Goal: Navigation & Orientation: Find specific page/section

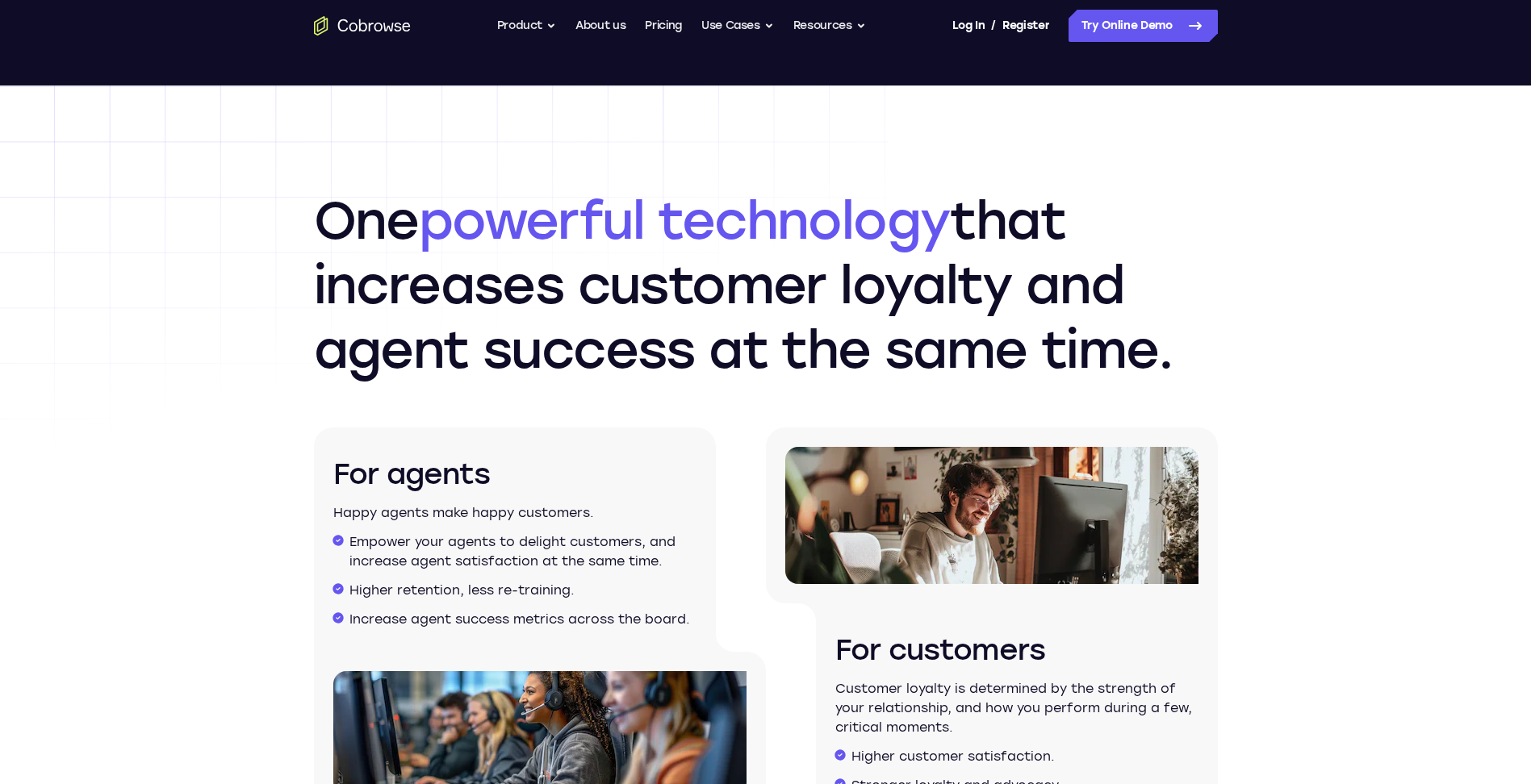
scroll to position [2016, 0]
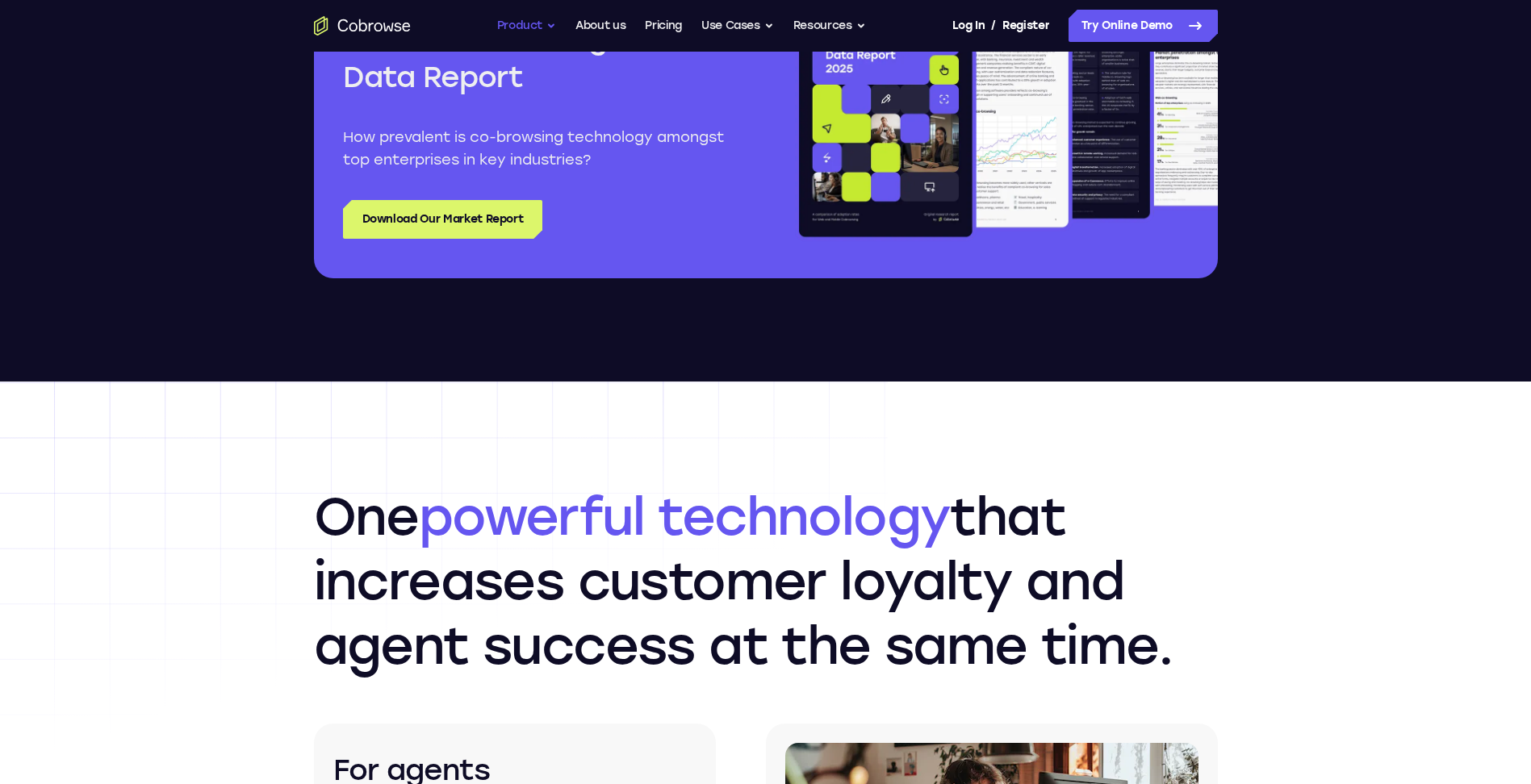
click at [538, 25] on button "Product" at bounding box center [526, 26] width 60 height 32
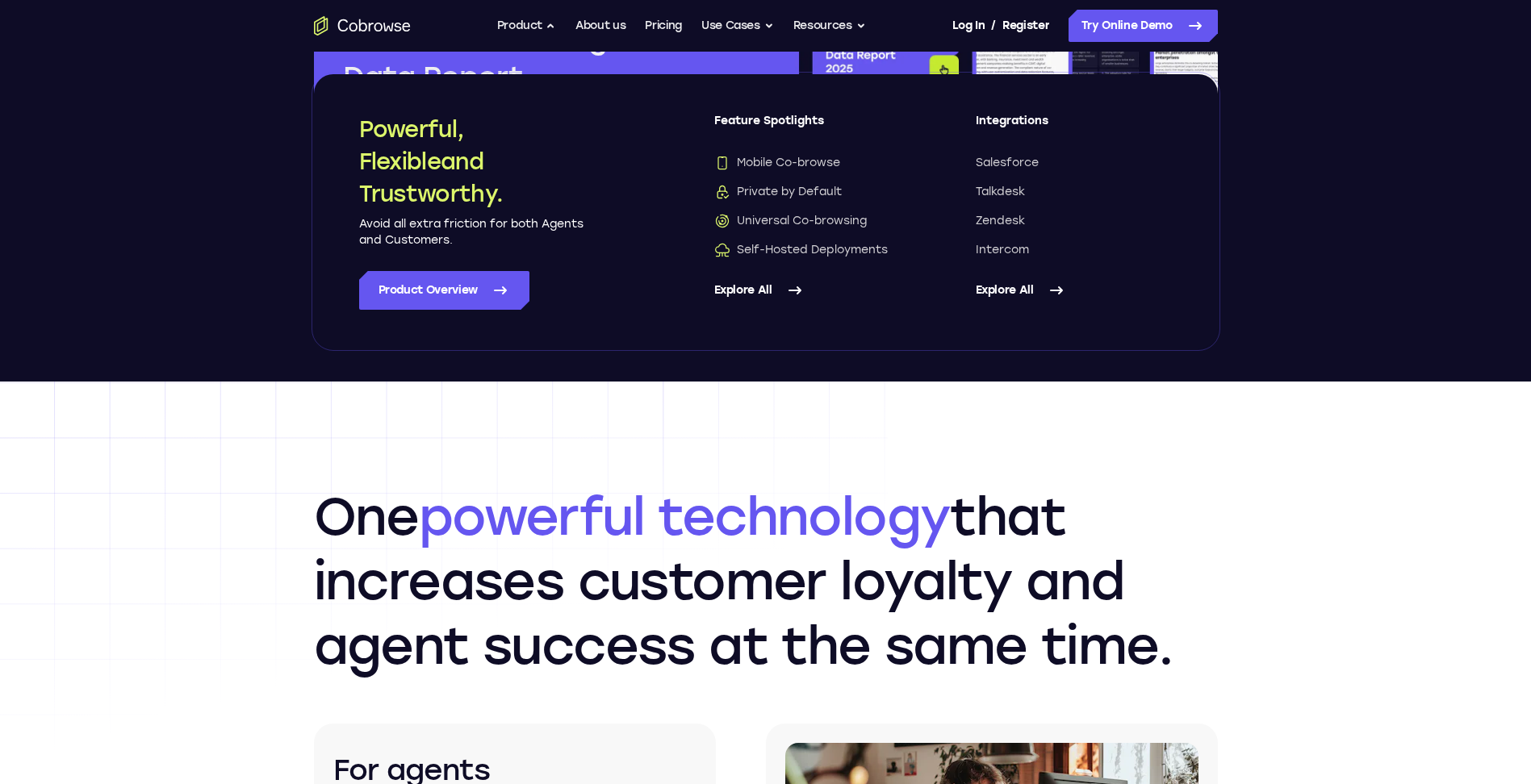
click at [1021, 291] on link "Explore All" at bounding box center [1074, 290] width 197 height 39
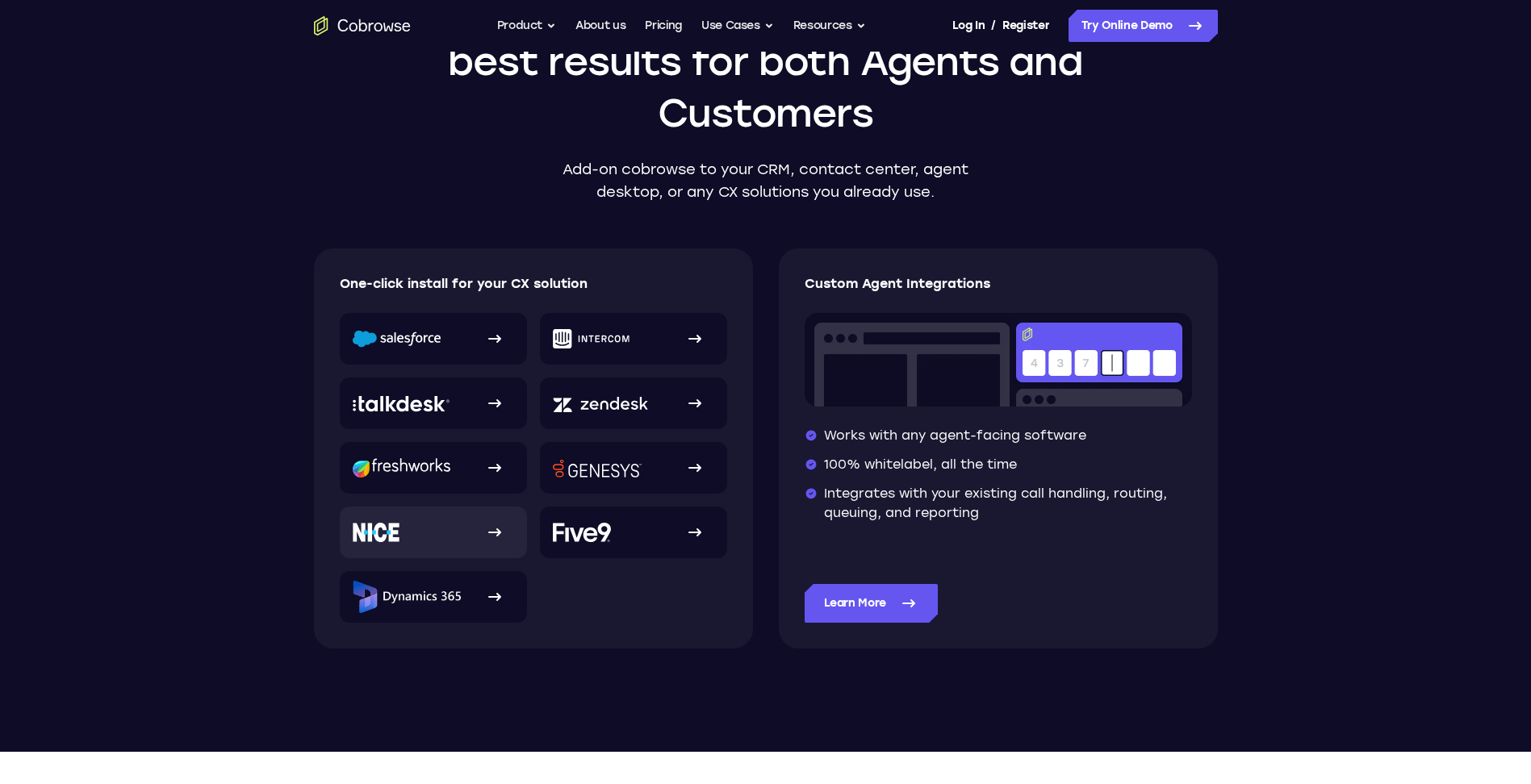
click at [461, 535] on link at bounding box center [433, 532] width 187 height 52
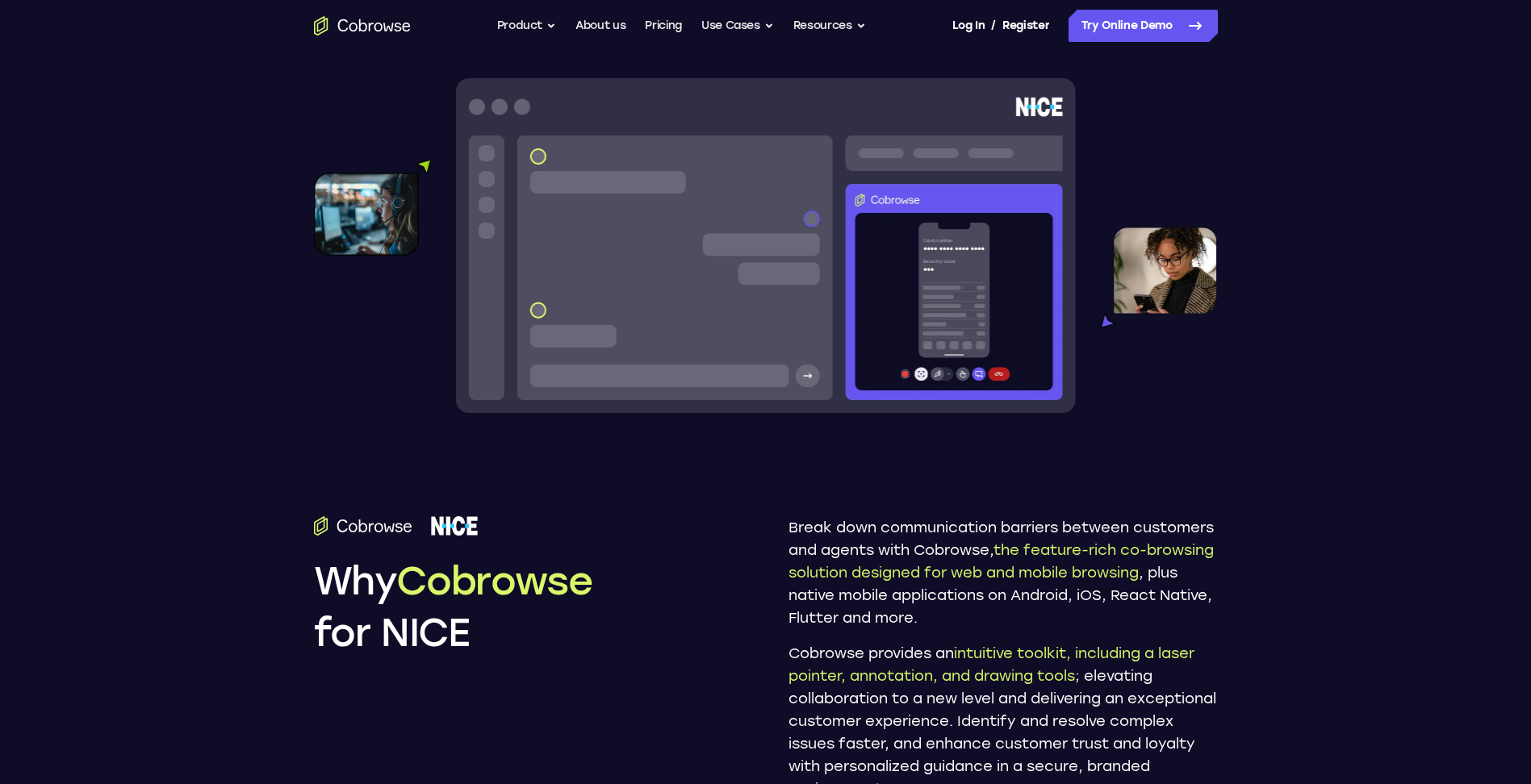
scroll to position [484, 0]
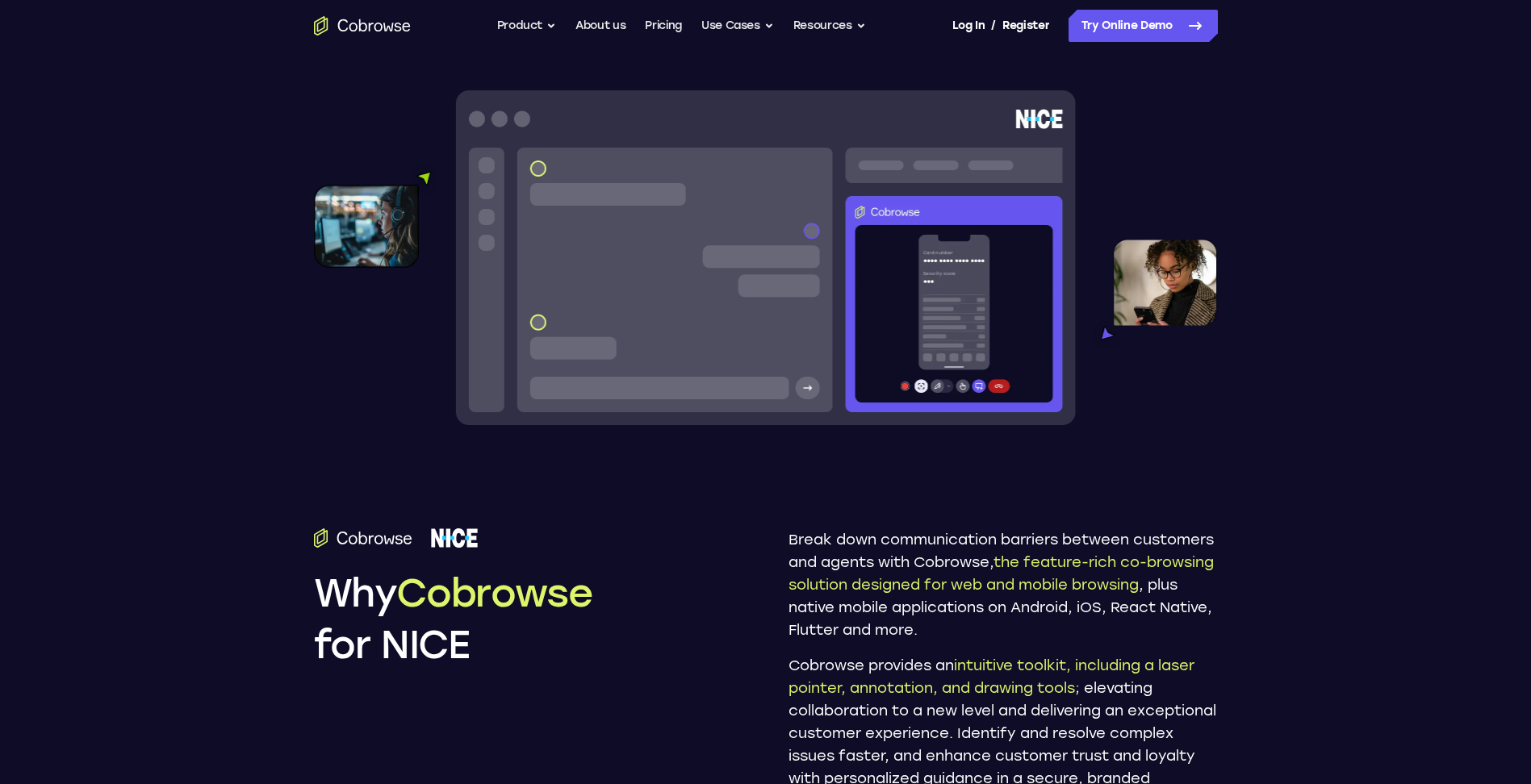
click at [882, 338] on img at bounding box center [766, 258] width 904 height 335
click at [810, 222] on img at bounding box center [766, 258] width 904 height 335
click at [815, 234] on img at bounding box center [766, 258] width 904 height 335
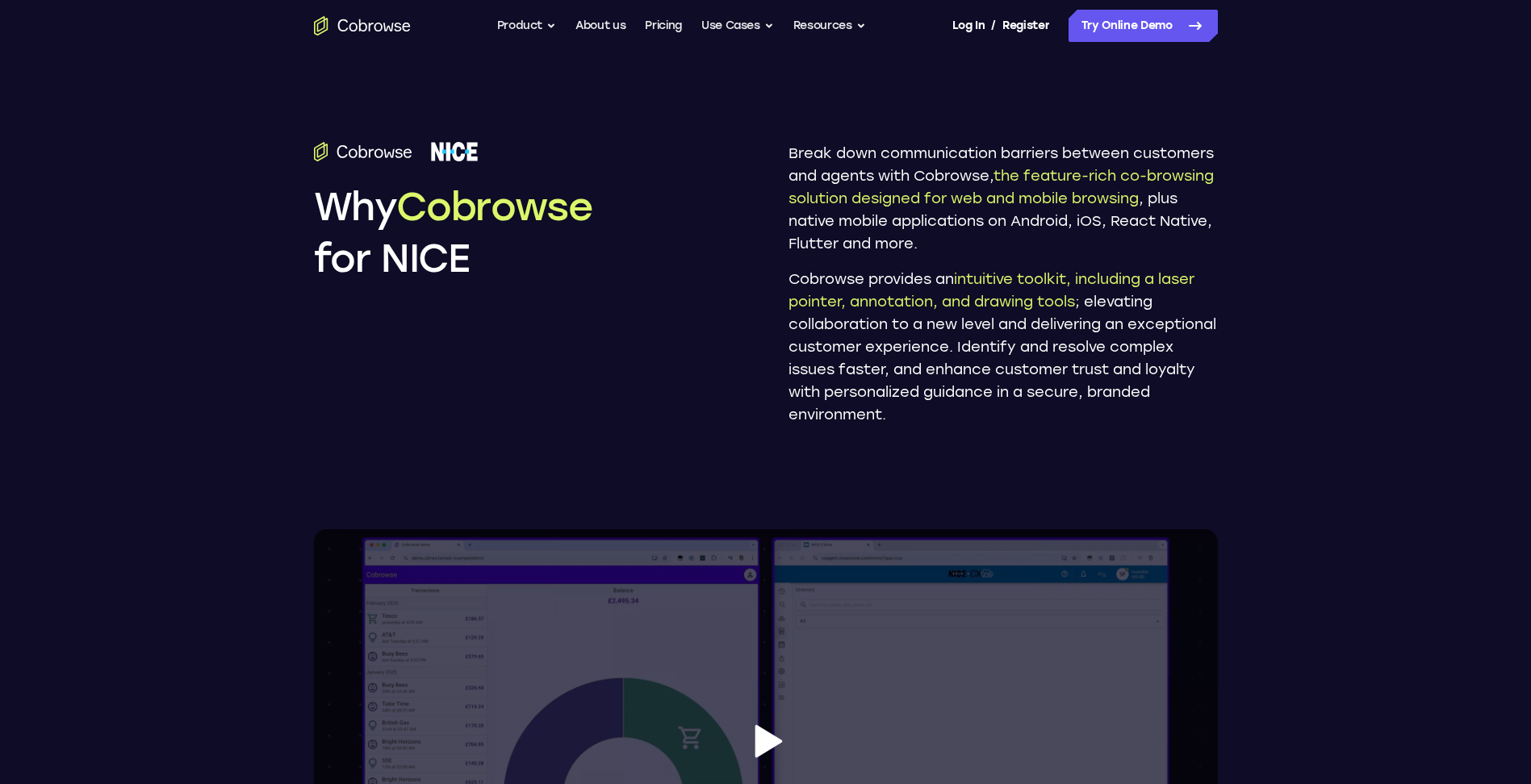
scroll to position [1210, 0]
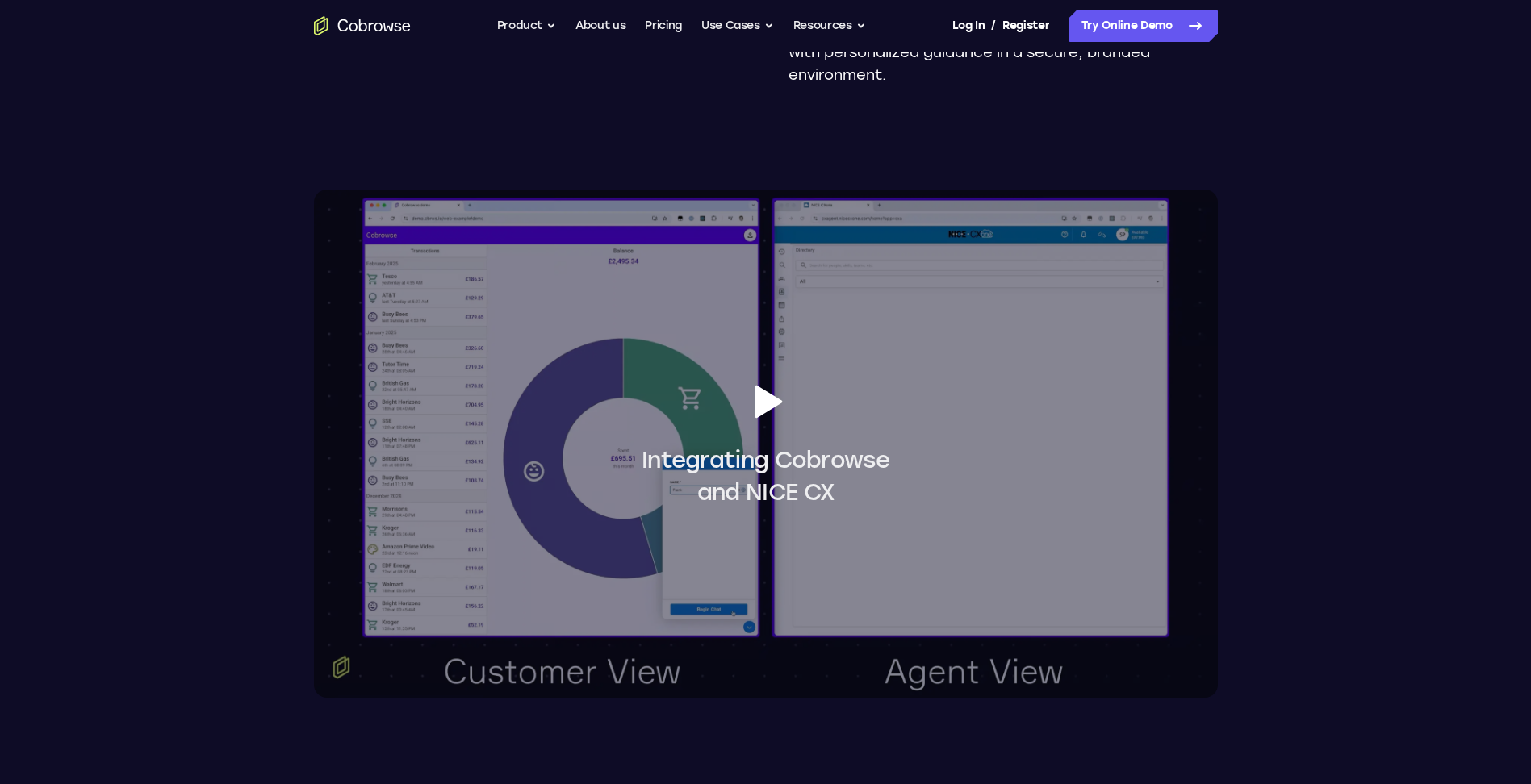
click at [786, 408] on icon at bounding box center [766, 402] width 45 height 45
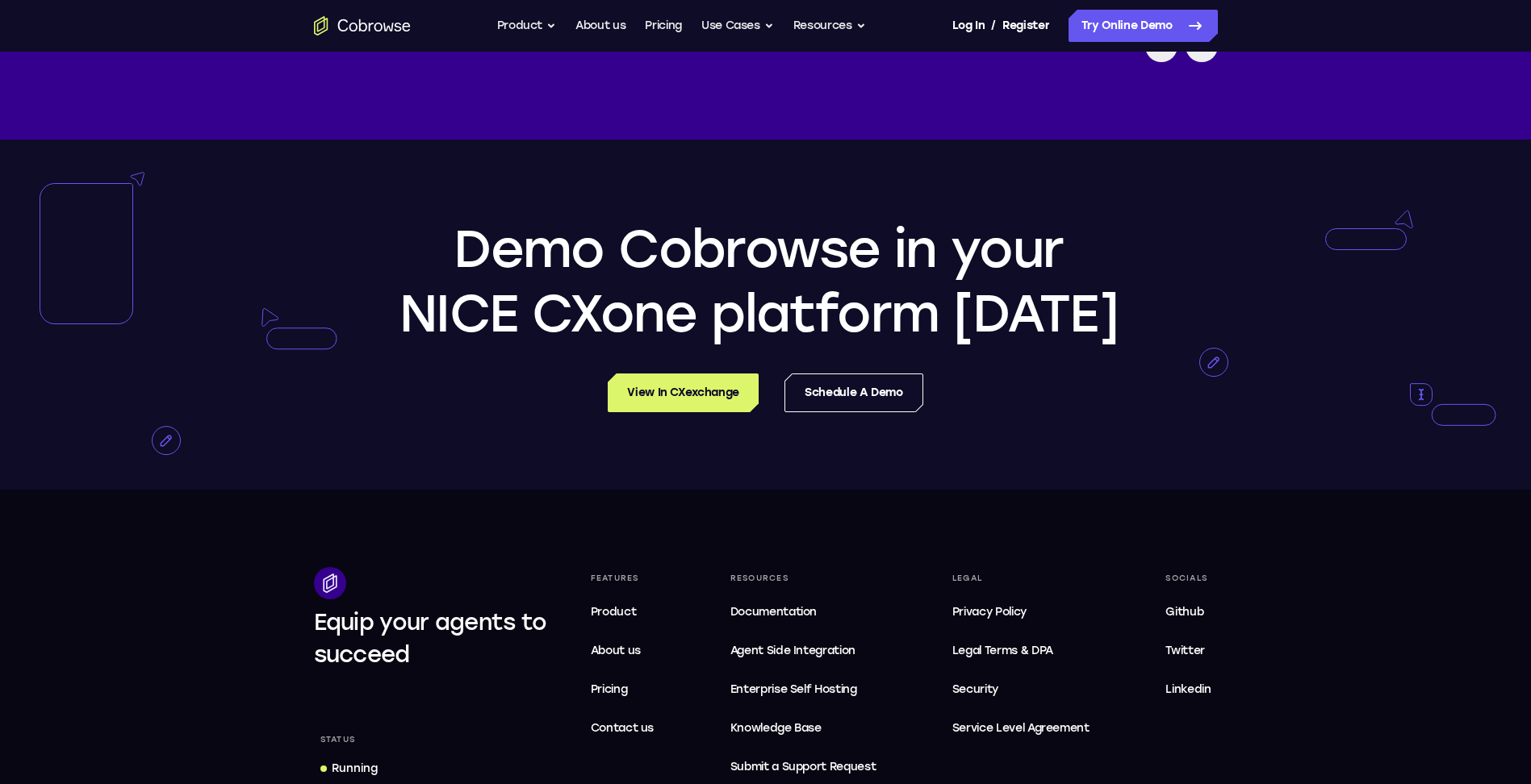
scroll to position [3549, 0]
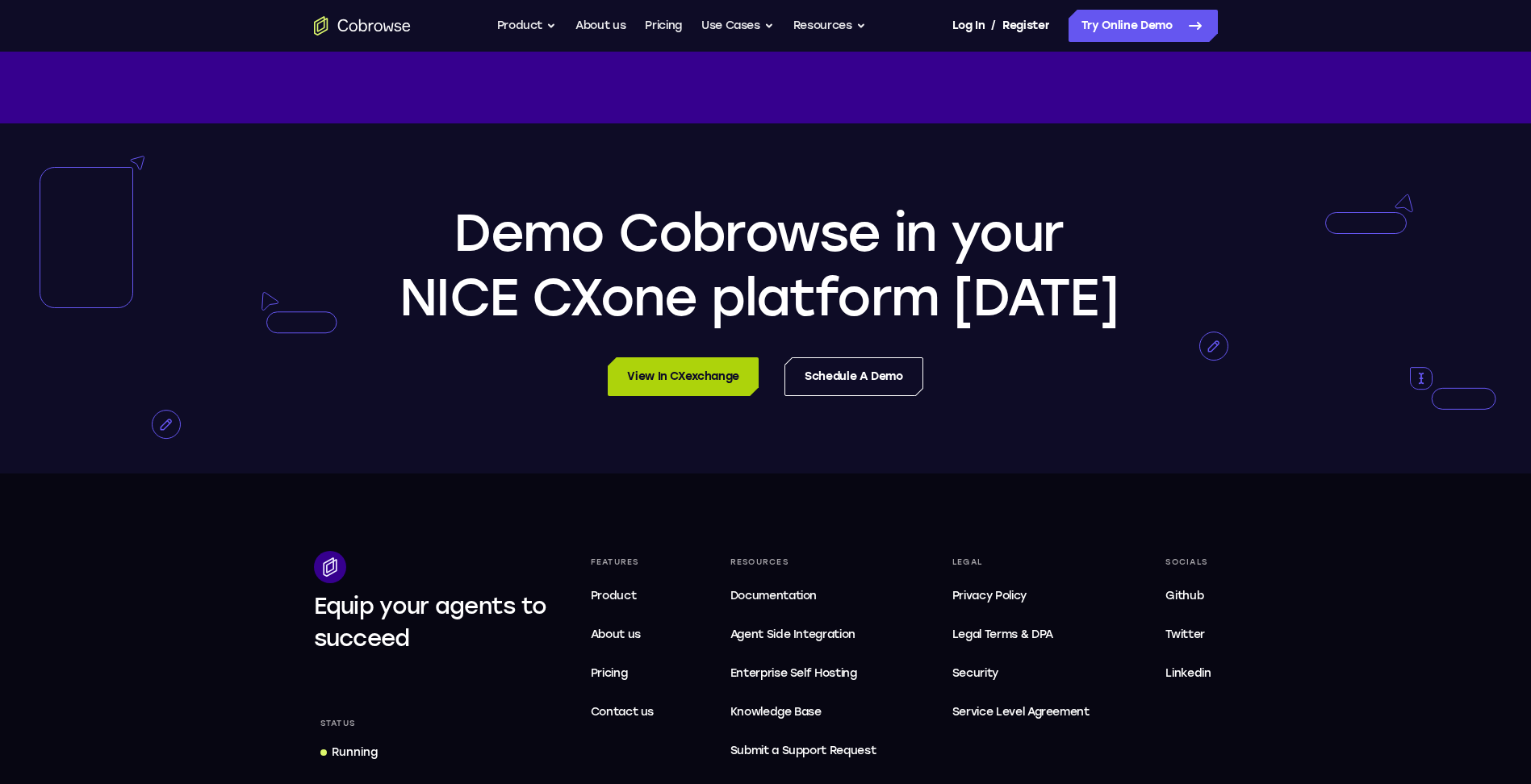
click at [713, 378] on link "View in CXexchange" at bounding box center [683, 376] width 151 height 39
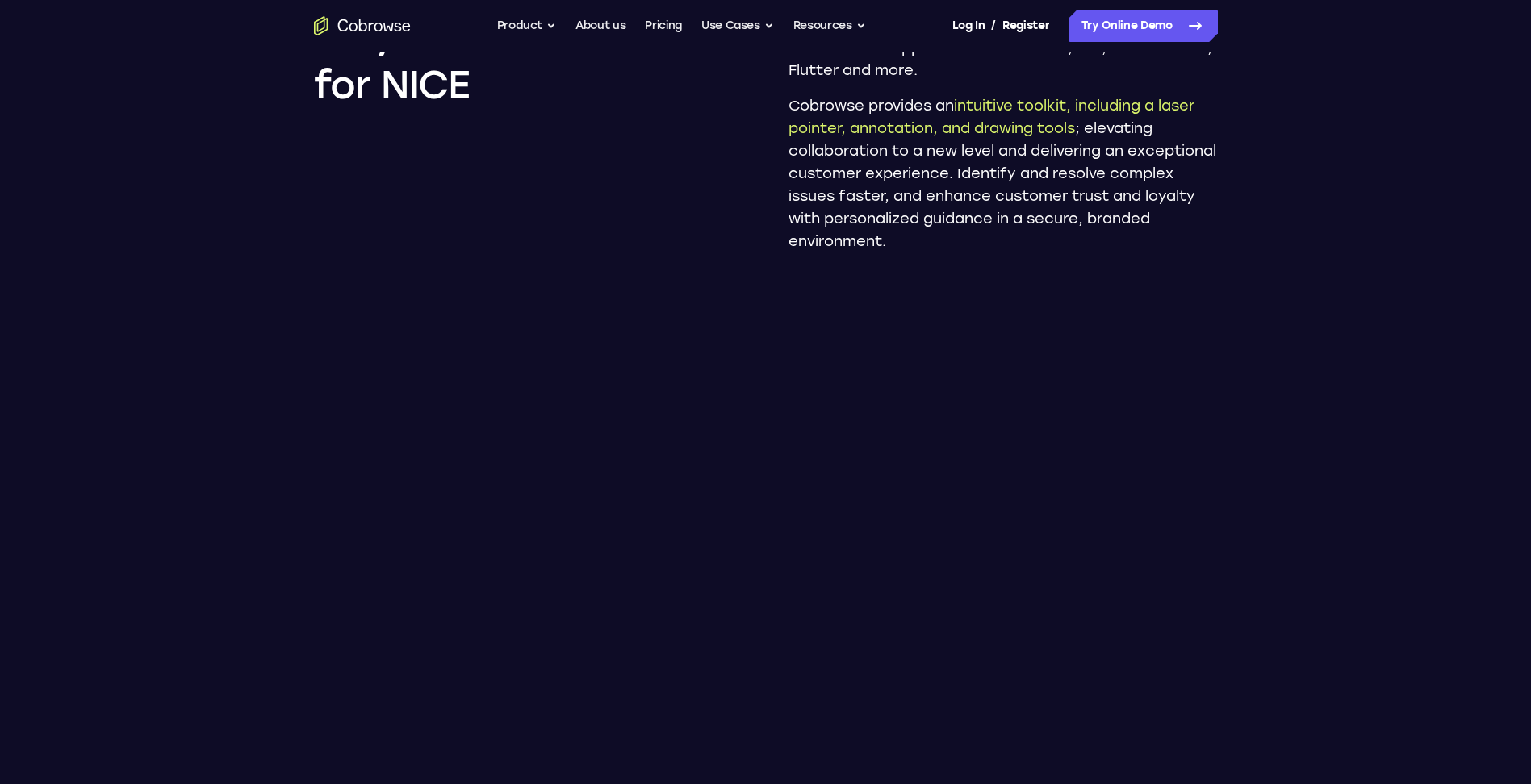
scroll to position [1289, 0]
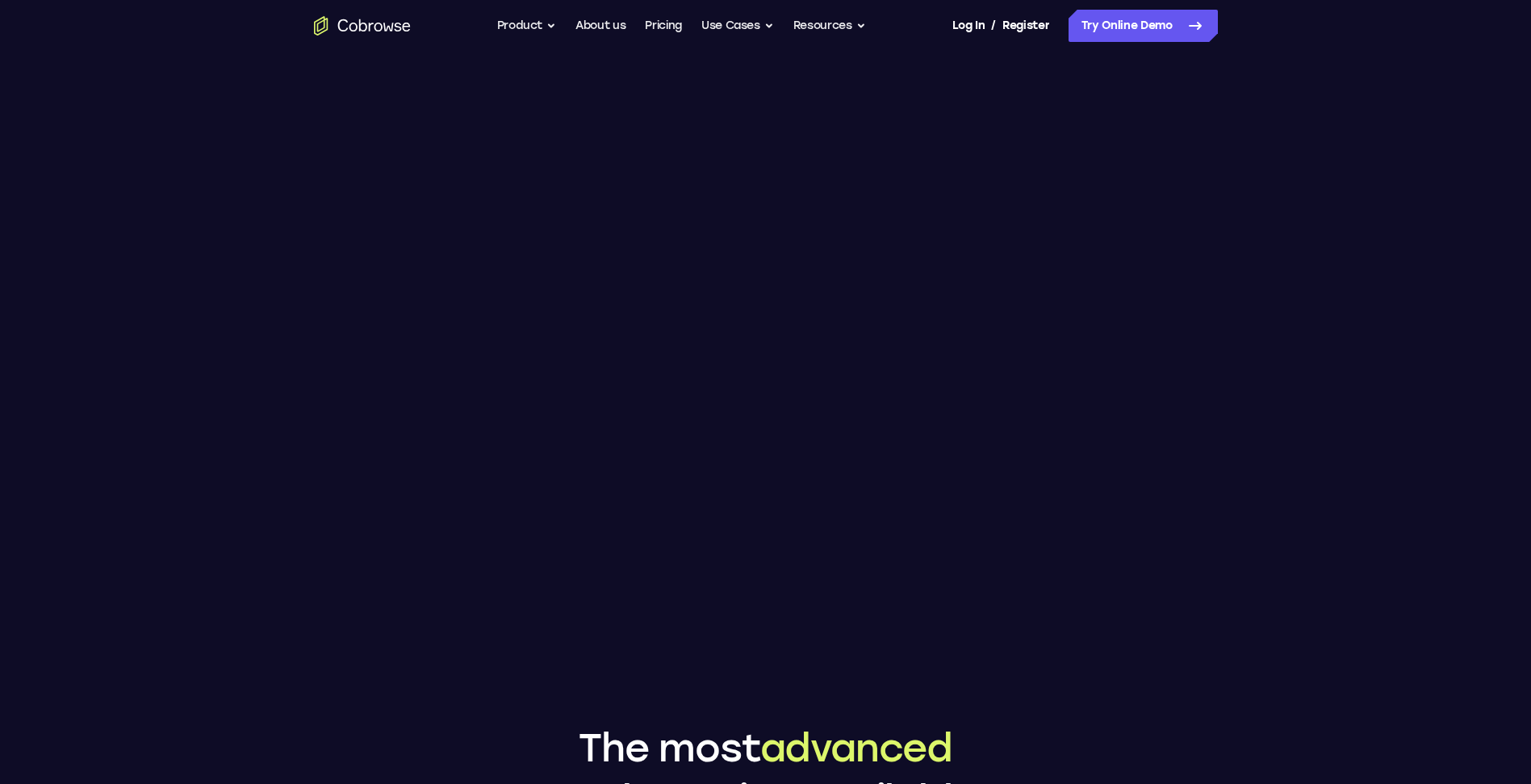
click at [1291, 469] on main "Add Cobrowse to The most advanced co-browsing solution in the NICE CXexchange E…" at bounding box center [766, 548] width 1531 height 3673
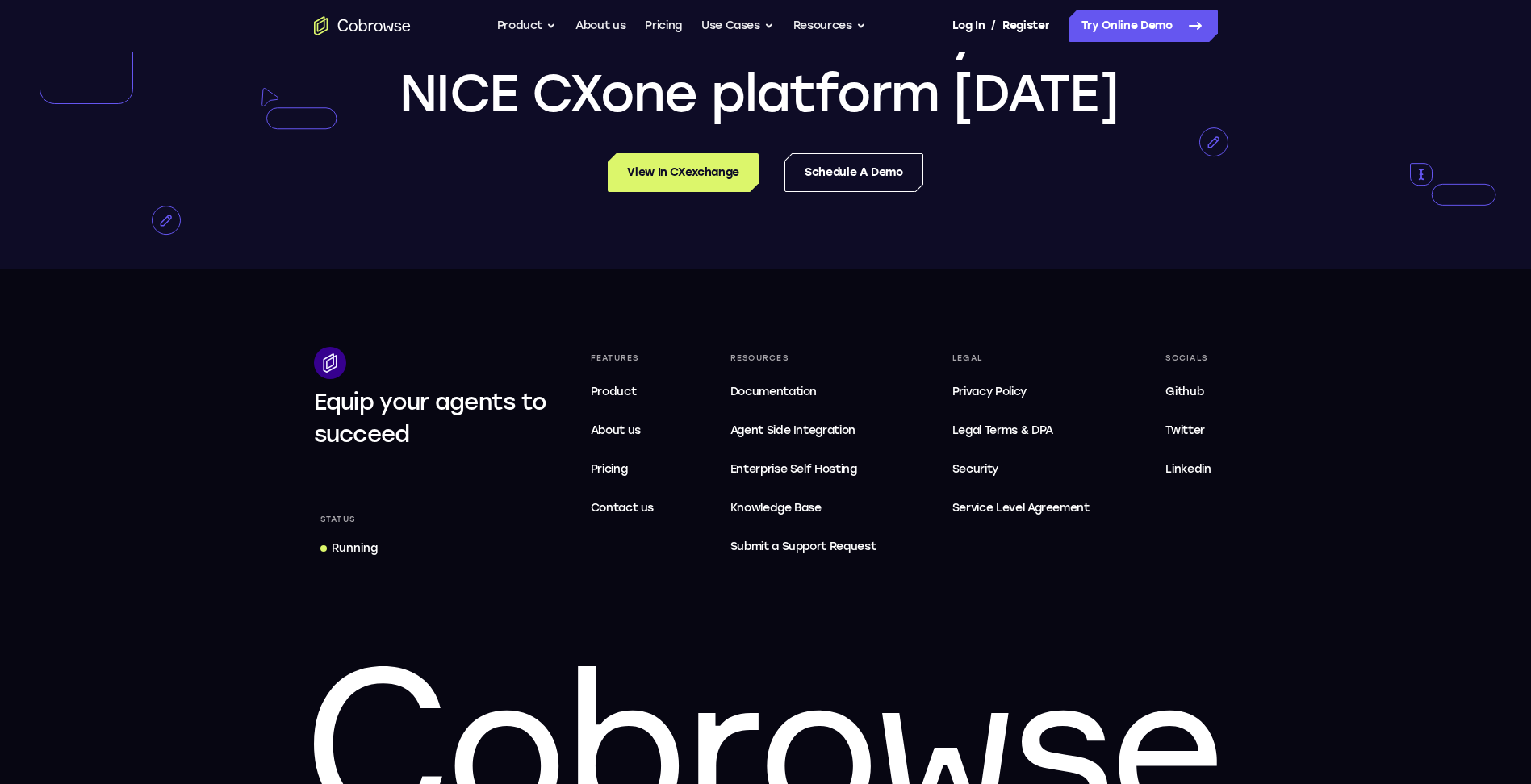
scroll to position [3789, 0]
